Goal: Task Accomplishment & Management: Complete application form

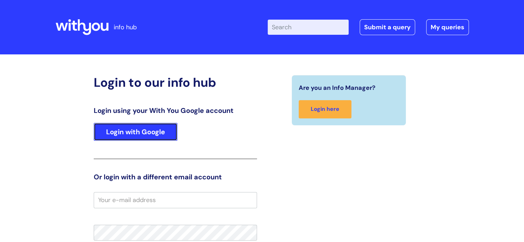
click at [137, 131] on link "Login with Google" at bounding box center [136, 132] width 84 height 18
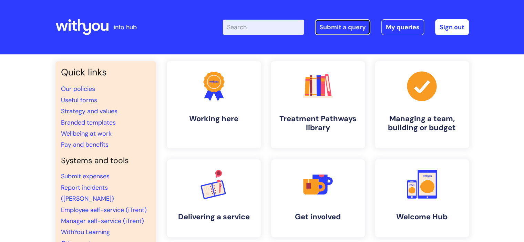
click at [351, 30] on link "Submit a query" at bounding box center [342, 27] width 55 height 16
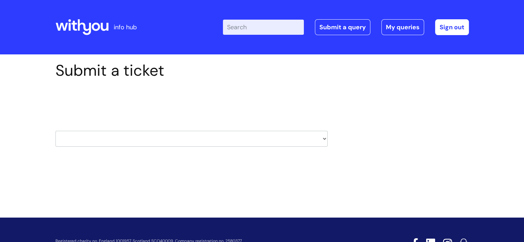
click at [145, 135] on select "HR / People IT and Support Clinical Drug Alerts Finance Accounts Data Support T…" at bounding box center [191, 139] width 272 height 16
select select "finance_accounts"
click at [55, 131] on select "HR / People IT and Support Clinical Drug Alerts Finance Accounts Data Support T…" at bounding box center [191, 139] width 272 height 16
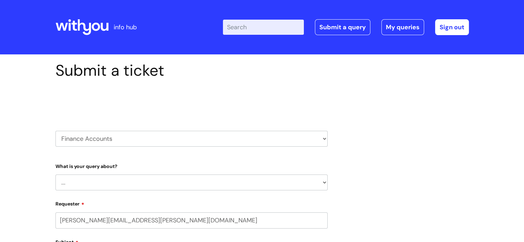
select select "80004157231"
click at [108, 179] on select "... Finance Systems Finance Requests (inc. Expenses) Invoices Research" at bounding box center [191, 183] width 272 height 16
click at [55, 175] on select "... Finance Systems Finance Requests (inc. Expenses) Invoices Research" at bounding box center [191, 183] width 272 height 16
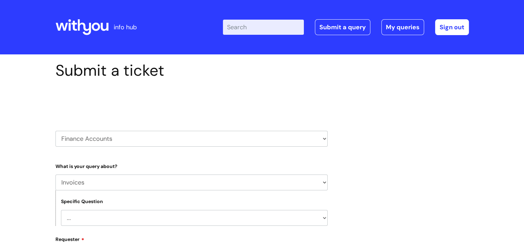
click at [105, 217] on select "... Customer Invoice Supplier Invoices" at bounding box center [194, 218] width 267 height 16
click at [104, 215] on select "... Customer Invoice Supplier Invoices" at bounding box center [194, 218] width 267 height 16
click at [104, 186] on select "... Finance Systems Finance Requests (inc. Expenses) Invoices Research" at bounding box center [191, 183] width 272 height 16
click at [55, 175] on select "... Finance Systems Finance Requests (inc. Expenses) Invoices Research" at bounding box center [191, 183] width 272 height 16
click at [101, 222] on select "... Budgets Expenses Getting Edits/Revisions New Supplier Purchase cards/ Petty…" at bounding box center [194, 218] width 267 height 16
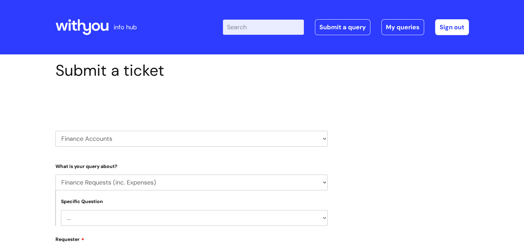
click at [104, 217] on select "... Budgets Expenses Getting Edits/Revisions New Supplier Purchase cards/ Petty…" at bounding box center [194, 218] width 267 height 16
click at [93, 183] on select "... Finance Systems Finance Requests (inc. Expenses) Invoices Research" at bounding box center [191, 183] width 272 height 16
select select "Finance Systems"
click at [55, 175] on select "... Finance Systems Finance Requests (inc. Expenses) Invoices Research" at bounding box center [191, 183] width 272 height 16
click at [92, 218] on select "... Concur + Basware Exchequer" at bounding box center [194, 218] width 267 height 16
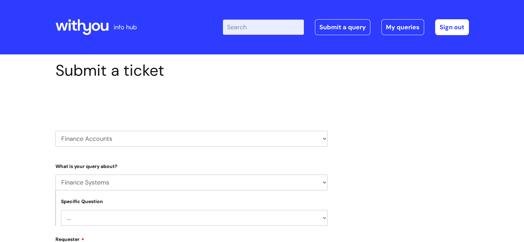
select select "Concur + Basware"
click at [61, 210] on select "... Concur + Basware Exchequer" at bounding box center [194, 218] width 267 height 16
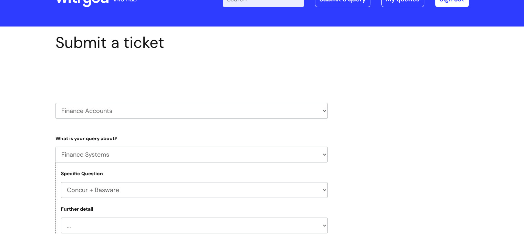
scroll to position [69, 0]
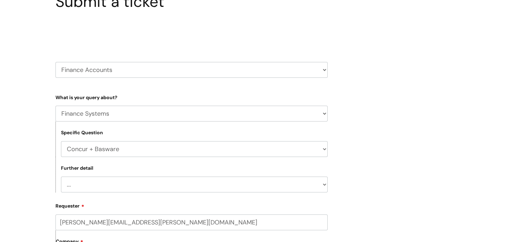
click at [95, 184] on select "... Access/Login issues Approval flow updates/issues New Suppliers + Job Codes …" at bounding box center [194, 185] width 267 height 16
select select "New Suppliers + Job Codes to be added"
click at [61, 177] on select "... Access/Login issues Approval flow updates/issues New Suppliers + Job Codes …" at bounding box center [194, 185] width 267 height 16
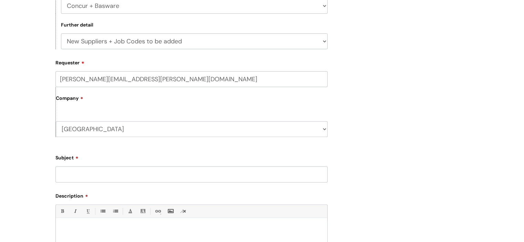
scroll to position [241, 0]
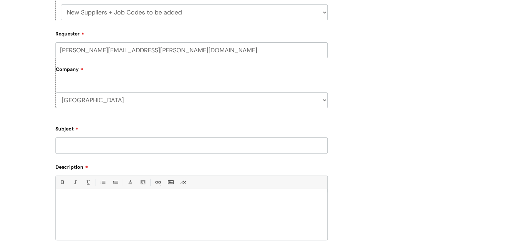
click at [105, 146] on input "Subject" at bounding box center [191, 145] width 272 height 16
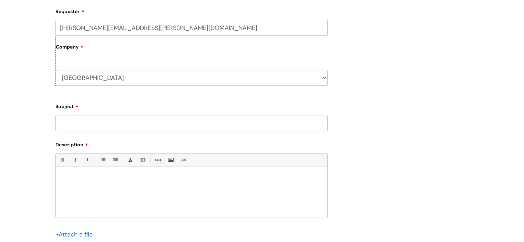
scroll to position [276, 0]
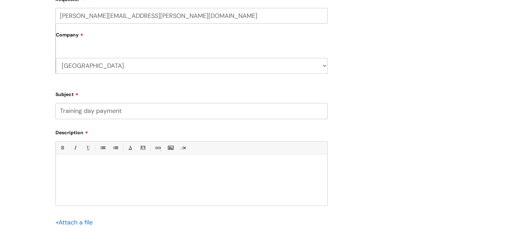
type input "Training day payment"
click at [77, 220] on input "file" at bounding box center [72, 222] width 34 height 9
drag, startPoint x: 132, startPoint y: 179, endPoint x: 119, endPoint y: 177, distance: 13.8
click at [119, 177] on p "Please can you add this supplier" at bounding box center [191, 179] width 261 height 6
click at [110, 178] on p "Please can you add this supplier" at bounding box center [191, 179] width 261 height 6
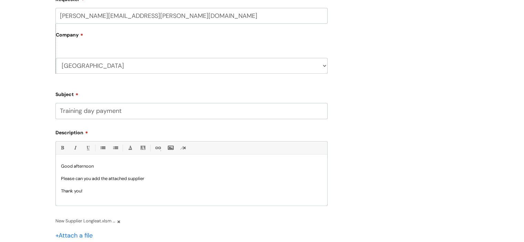
click at [114, 182] on p at bounding box center [191, 185] width 261 height 6
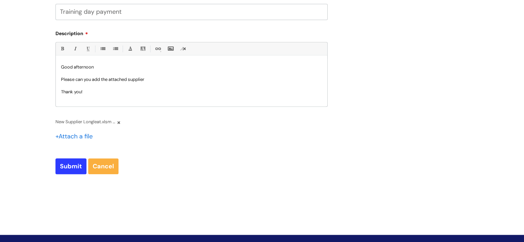
scroll to position [379, 0]
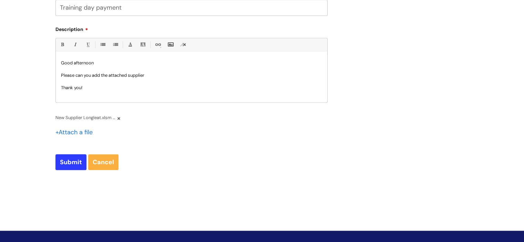
drag, startPoint x: 181, startPoint y: 150, endPoint x: 175, endPoint y: 152, distance: 6.5
click at [69, 157] on input "Submit" at bounding box center [70, 162] width 31 height 16
type input "Please Wait..."
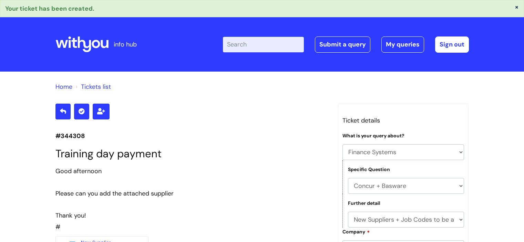
select select "Finance Systems"
select select "Concur + Basware"
select select "New Suppliers + Job Codes to be added"
